Goal: Check status: Check status

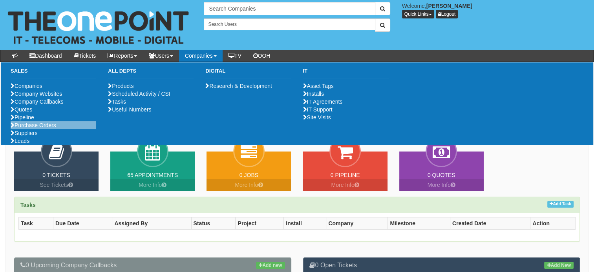
click at [64, 129] on li "Purchase Orders" at bounding box center [54, 125] width 86 height 8
click at [49, 128] on link "Purchase Orders" at bounding box center [34, 125] width 46 height 6
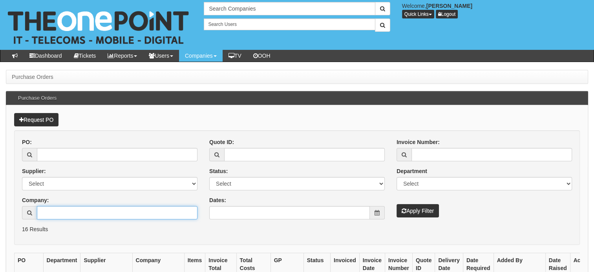
click at [61, 209] on input "Company:" at bounding box center [117, 212] width 161 height 13
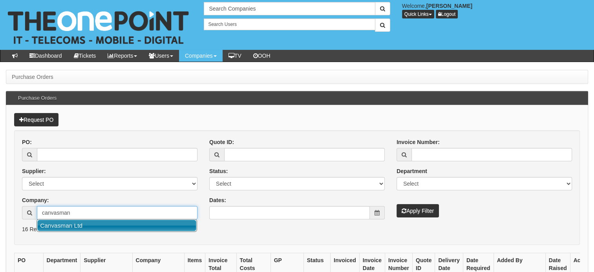
click at [55, 225] on link "Canvasman Ltd" at bounding box center [116, 225] width 159 height 11
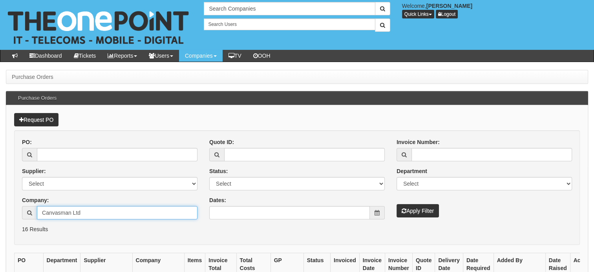
type input "Canvasman Ltd"
click at [431, 210] on button "Apply Filter" at bounding box center [417, 210] width 42 height 13
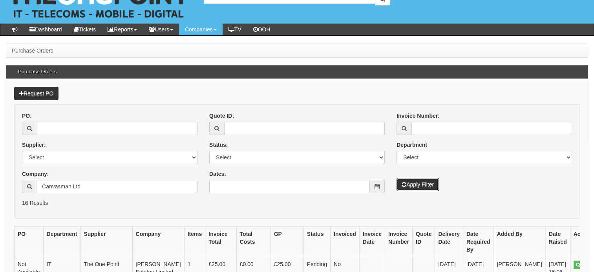
scroll to position [39, 0]
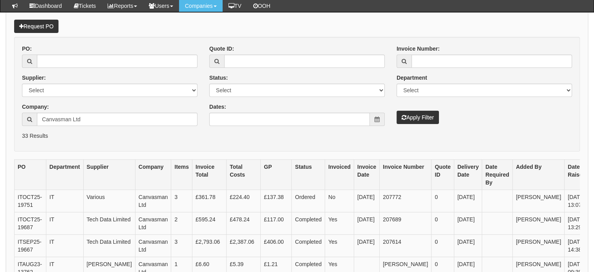
scroll to position [79, 0]
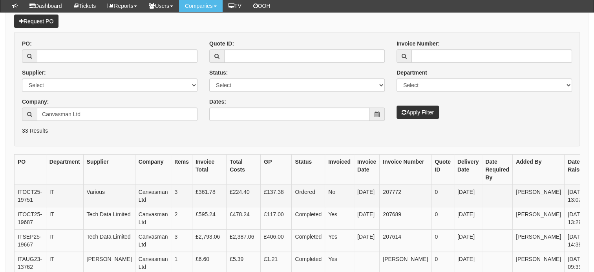
click at [592, 192] on link "View" at bounding box center [601, 192] width 19 height 9
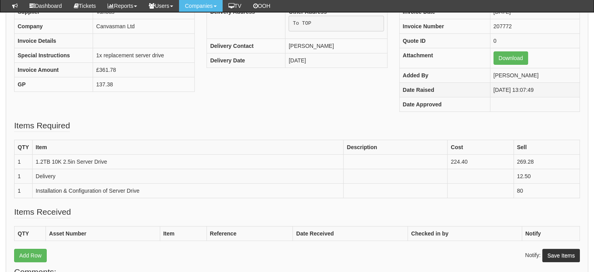
scroll to position [157, 0]
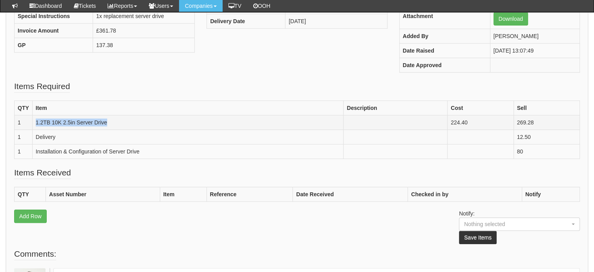
drag, startPoint x: 126, startPoint y: 124, endPoint x: 33, endPoint y: 124, distance: 92.3
click at [33, 124] on td "1.2TB 10K 2.5in Server Drive" at bounding box center [187, 122] width 311 height 15
click at [216, 75] on div "PO Number Not Available Ticket ID Not Linked Supplier Various Company Canvasman…" at bounding box center [296, 8] width 577 height 144
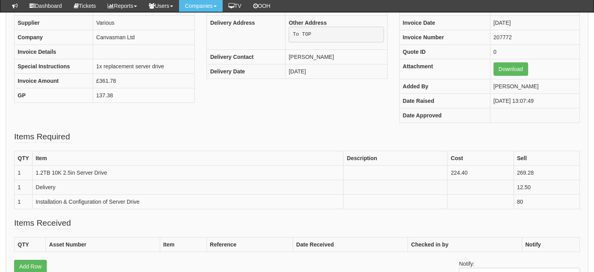
scroll to position [39, 0]
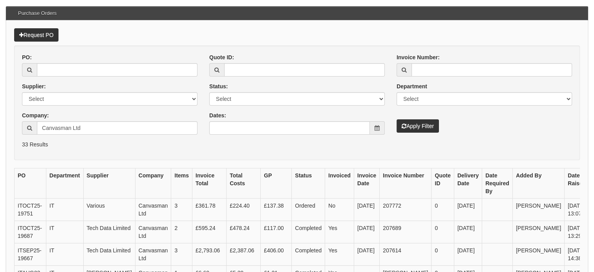
scroll to position [173, 0]
